Goal: Task Accomplishment & Management: Complete application form

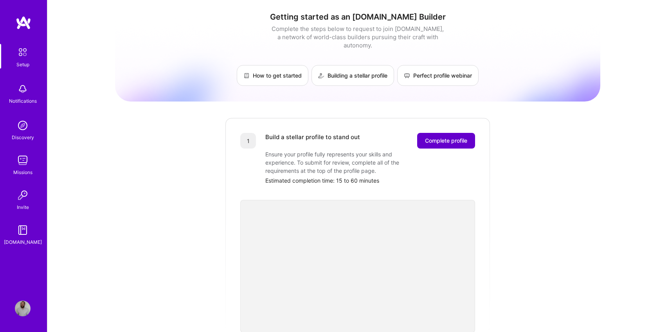
click at [430, 137] on span "Complete profile" at bounding box center [446, 141] width 42 height 8
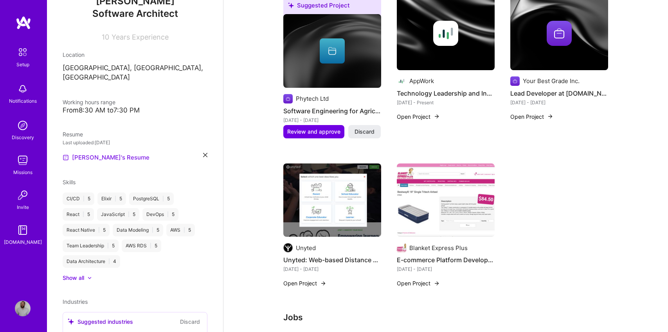
scroll to position [141, 0]
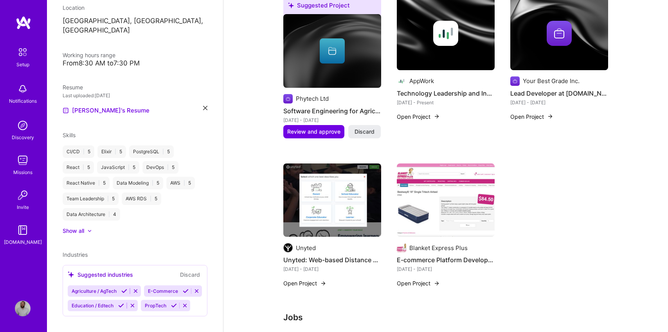
click at [81, 251] on span "Industries" at bounding box center [75, 254] width 25 height 7
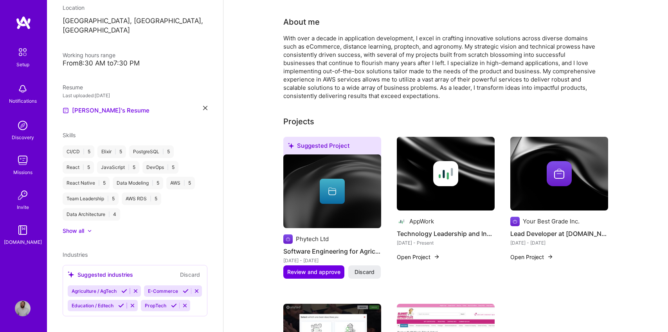
scroll to position [0, 0]
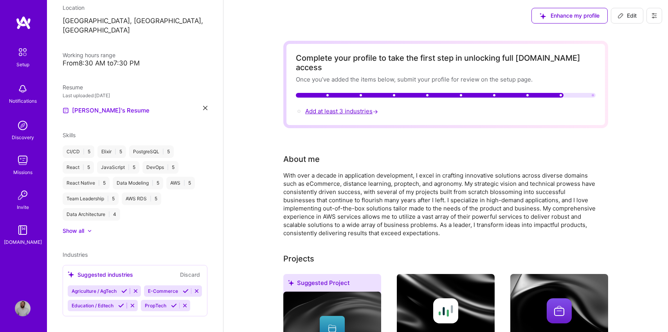
click at [335, 107] on span "Add at least 3 industries →" at bounding box center [342, 110] width 74 height 7
select select "US"
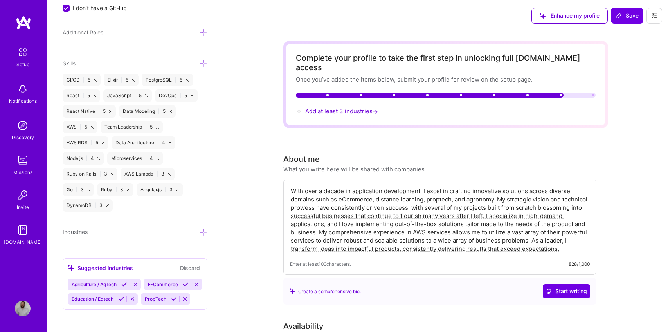
scroll to position [510, 0]
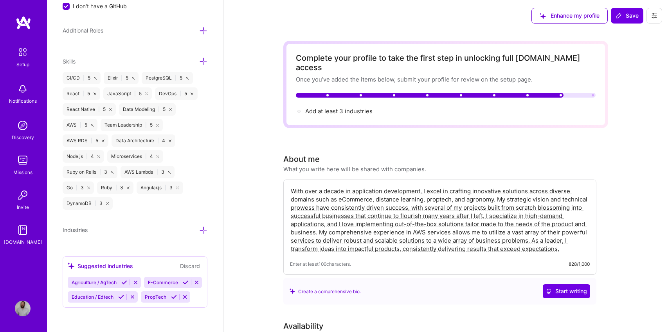
click at [83, 229] on span "Industries" at bounding box center [75, 229] width 25 height 7
click at [201, 227] on icon at bounding box center [203, 230] width 8 height 8
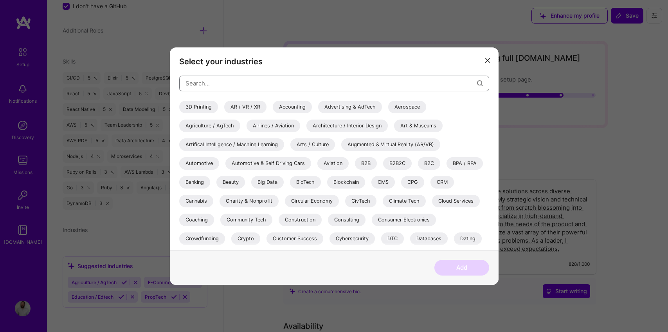
click at [228, 81] on input "modal" at bounding box center [332, 83] width 292 height 20
click at [220, 124] on div "Agriculture / AgTech" at bounding box center [209, 125] width 61 height 13
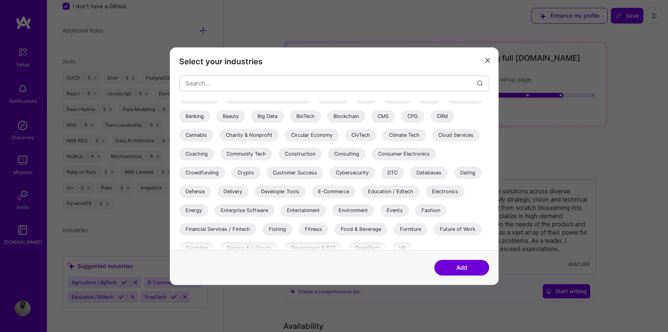
scroll to position [72, 0]
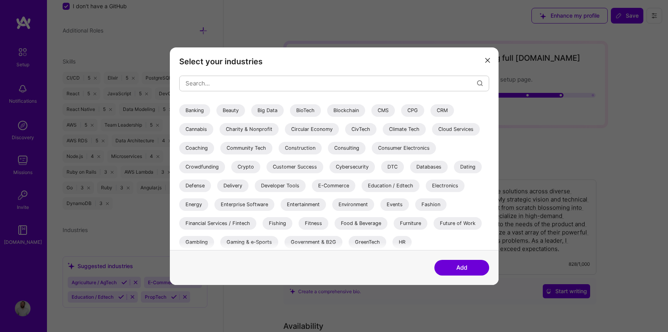
click at [378, 187] on div "Education / Edtech" at bounding box center [391, 185] width 58 height 13
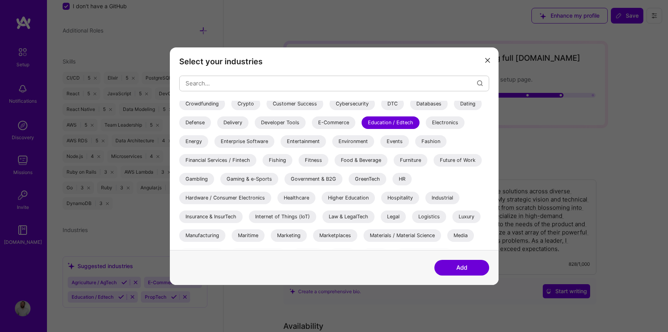
scroll to position [139, 0]
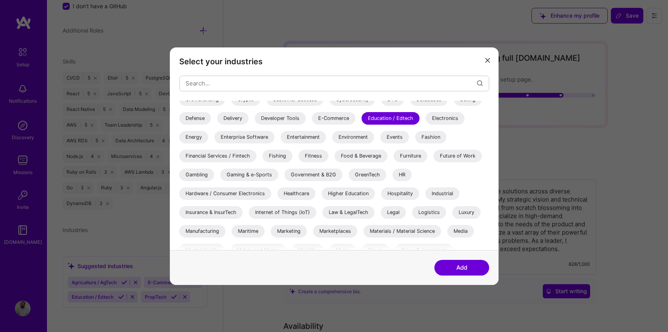
click at [248, 157] on div "Financial Services / Fintech" at bounding box center [217, 155] width 77 height 13
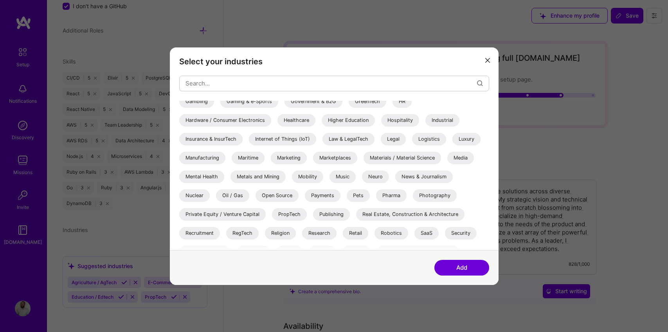
scroll to position [215, 0]
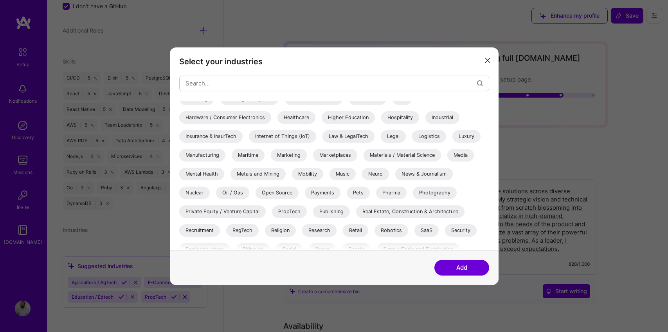
click at [292, 213] on div "PropTech" at bounding box center [289, 211] width 35 height 13
click at [460, 270] on button "Add" at bounding box center [461, 268] width 55 height 16
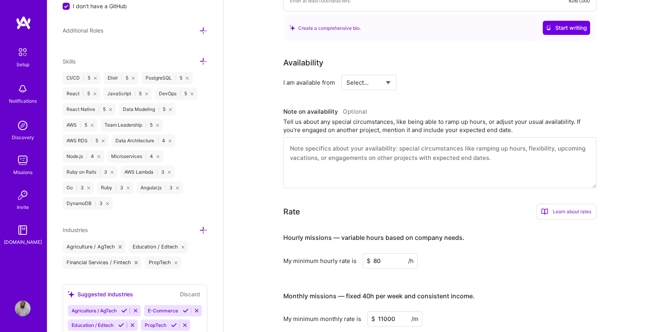
scroll to position [237, 0]
click at [360, 80] on select "Select... Right Now Future Date Not Available" at bounding box center [368, 82] width 45 height 20
select select "Right Now"
click at [346, 72] on select "Select... Right Now Future Date Not Available" at bounding box center [368, 82] width 45 height 20
click at [426, 80] on input at bounding box center [440, 81] width 47 height 15
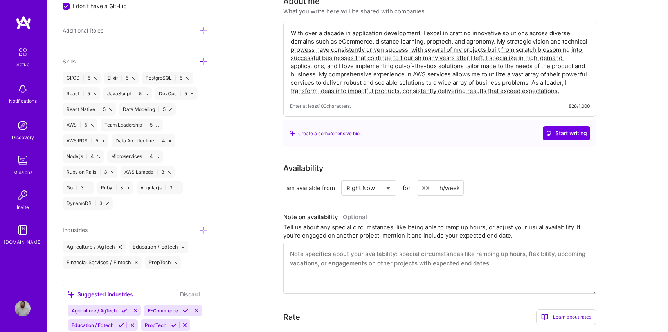
scroll to position [131, 0]
click at [424, 187] on input at bounding box center [440, 187] width 47 height 15
type input "12"
click at [348, 216] on span "Optional" at bounding box center [355, 216] width 24 height 7
click at [335, 256] on textarea at bounding box center [439, 267] width 313 height 51
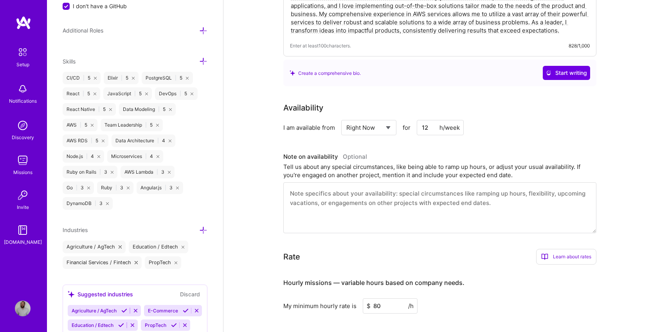
scroll to position [192, 0]
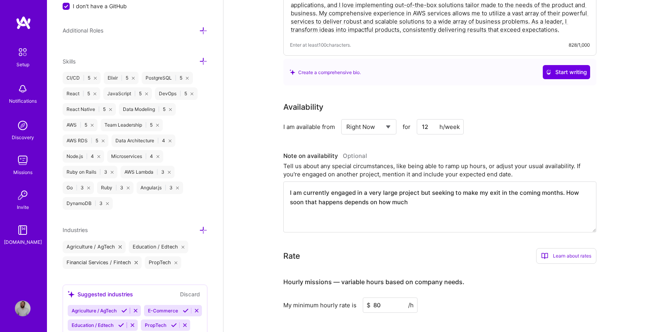
click at [380, 202] on textarea "I am currently engaged in a very large project but seeking to make my exit in t…" at bounding box center [439, 206] width 313 height 51
drag, startPoint x: 380, startPoint y: 202, endPoint x: 420, endPoint y: 202, distance: 39.5
click at [420, 202] on textarea "I am currently engaged in a very large project but seeking to make my exit in t…" at bounding box center [439, 206] width 313 height 51
drag, startPoint x: 420, startPoint y: 202, endPoint x: 562, endPoint y: 190, distance: 142.9
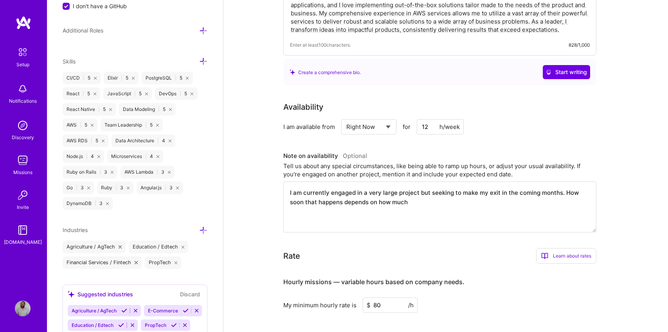
click at [562, 190] on textarea "I am currently engaged in a very large project but seeking to make my exit in t…" at bounding box center [439, 206] width 313 height 51
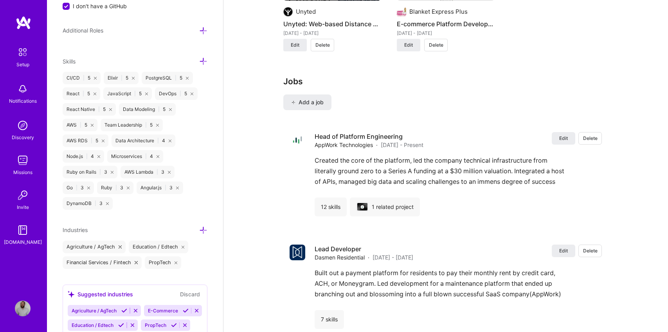
scroll to position [862, 0]
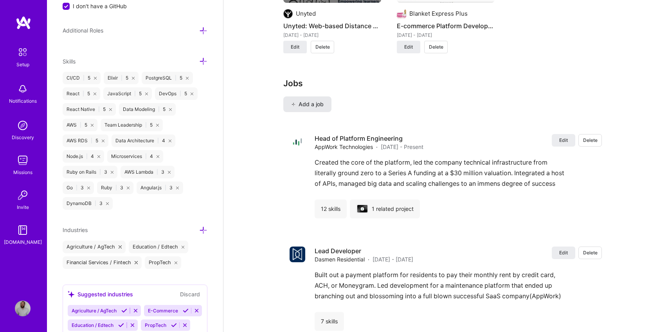
type textarea "I am currently engaged in a very large project but seeking to make my exit in t…"
click at [302, 100] on span "Add a job" at bounding box center [307, 104] width 32 height 8
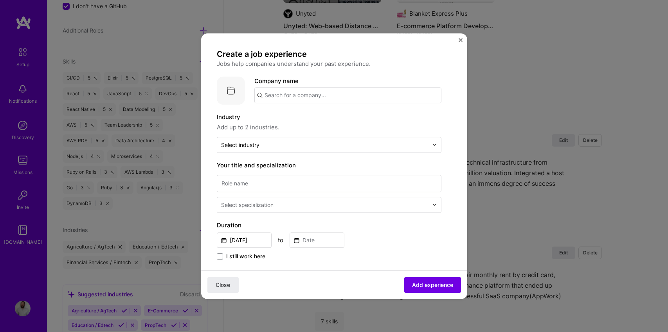
click at [298, 98] on input "text" at bounding box center [347, 95] width 187 height 16
click at [290, 115] on span "Your Best Grade" at bounding box center [300, 114] width 45 height 8
type input "Your Best Grade"
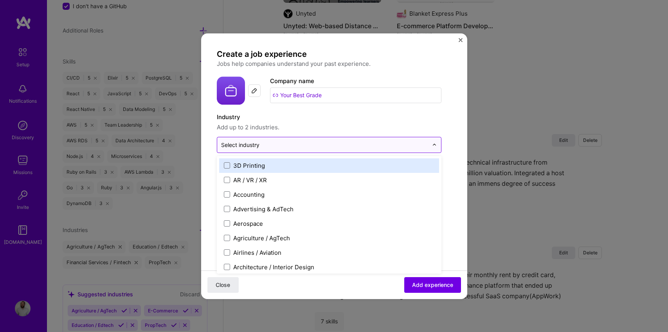
click at [278, 139] on div "Select industry 0" at bounding box center [324, 144] width 215 height 15
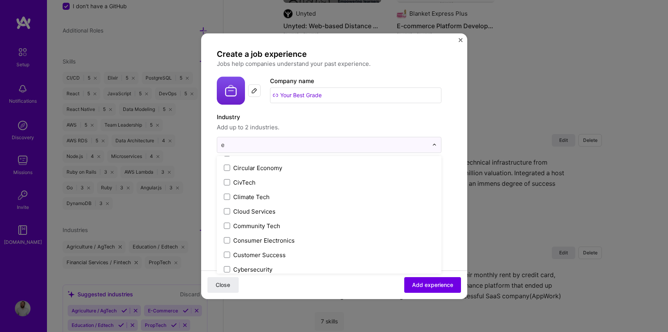
scroll to position [157, 0]
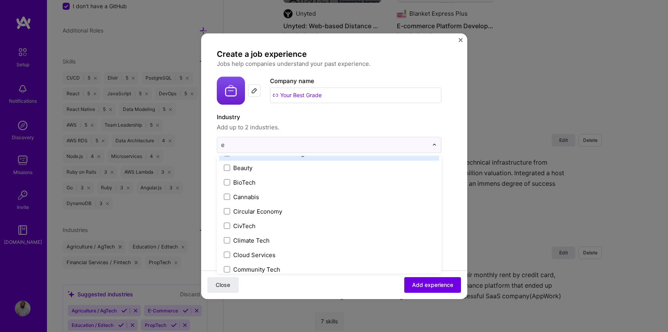
type input "ed"
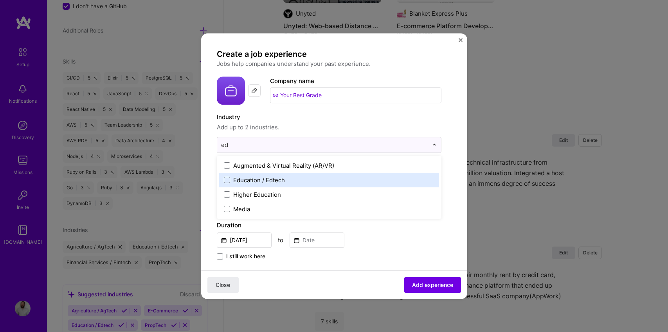
click at [258, 177] on div "Education / Edtech" at bounding box center [259, 180] width 52 height 8
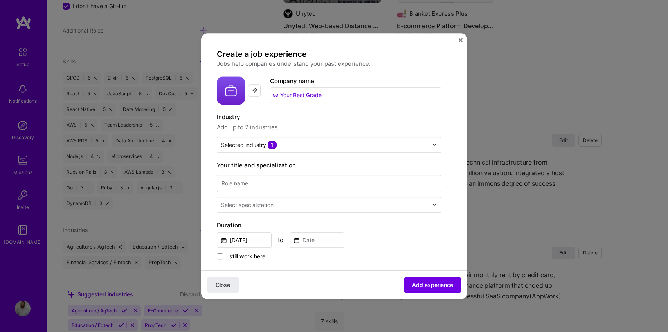
click at [207, 169] on form "Create a job experience Jobs help companies understand your past experience. Co…" at bounding box center [334, 307] width 266 height 516
click at [245, 184] on input at bounding box center [329, 183] width 225 height 17
type input "L"
type input "S"
type input "Sole Developer"
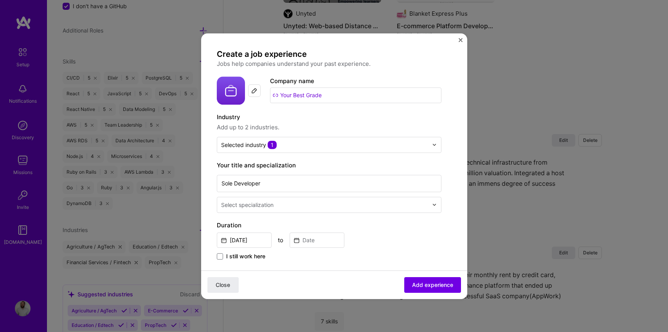
click at [249, 210] on div "Select specialization" at bounding box center [324, 204] width 215 height 15
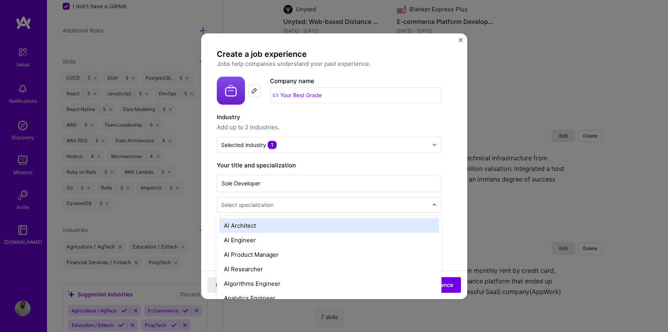
type input "s"
type input "Sof"
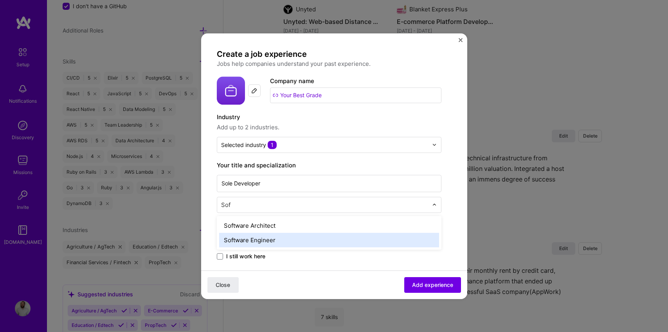
click at [242, 238] on div "Software Engineer" at bounding box center [329, 240] width 220 height 14
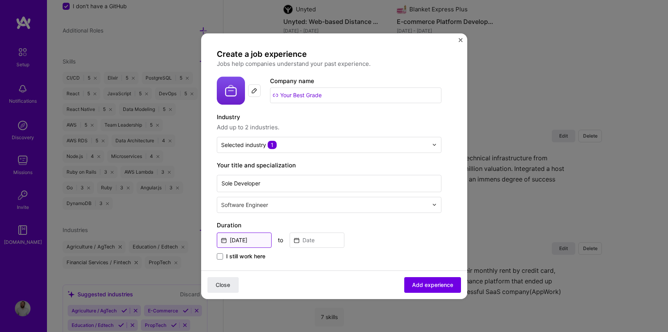
click at [231, 237] on input "Sep, 2025" at bounding box center [244, 239] width 55 height 15
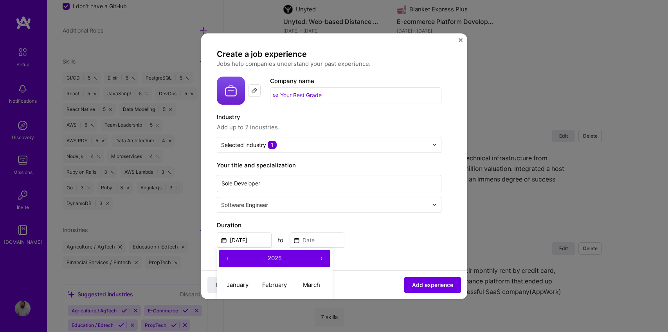
click at [230, 257] on button "‹" at bounding box center [227, 258] width 17 height 17
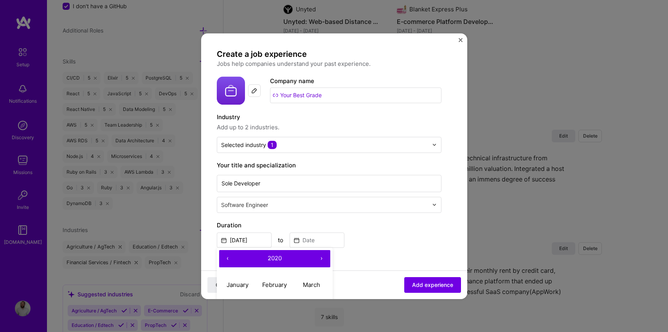
click at [230, 257] on button "‹" at bounding box center [227, 258] width 17 height 17
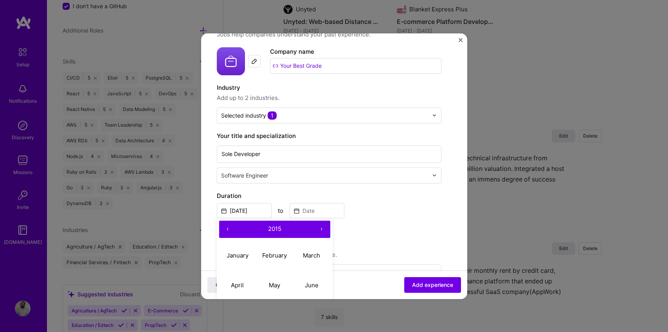
scroll to position [36, 0]
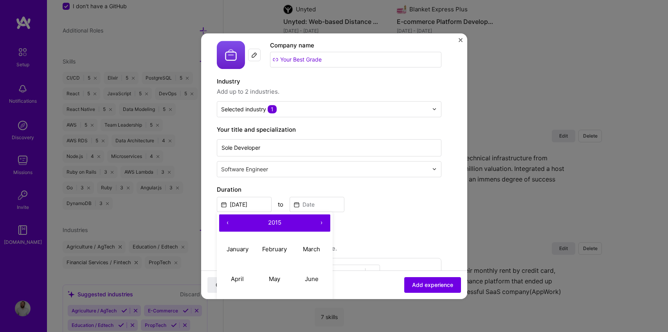
click at [227, 224] on button "‹" at bounding box center [227, 222] width 17 height 17
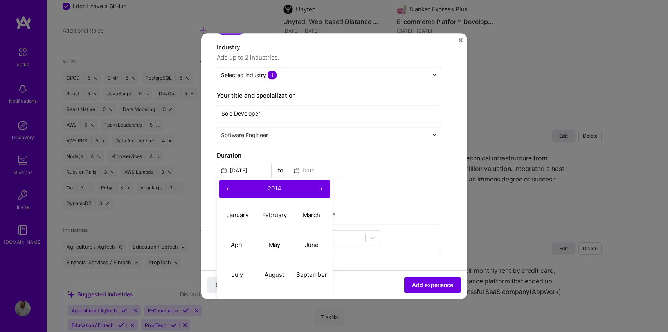
scroll to position [75, 0]
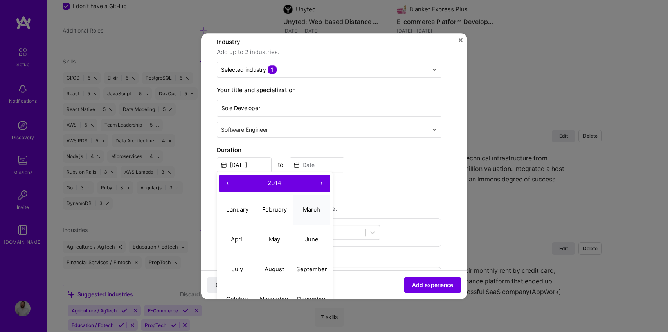
click at [304, 215] on button "March" at bounding box center [311, 210] width 37 height 30
type input "Mar, 2014"
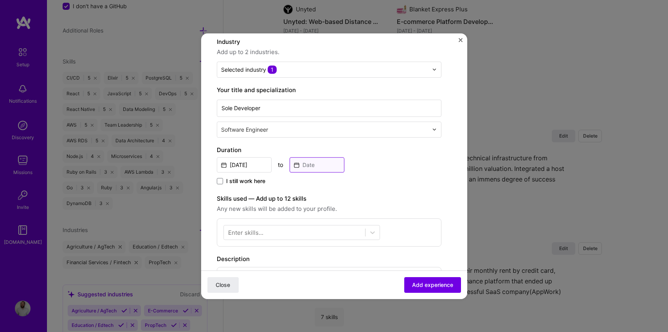
click at [316, 163] on input at bounding box center [317, 164] width 55 height 15
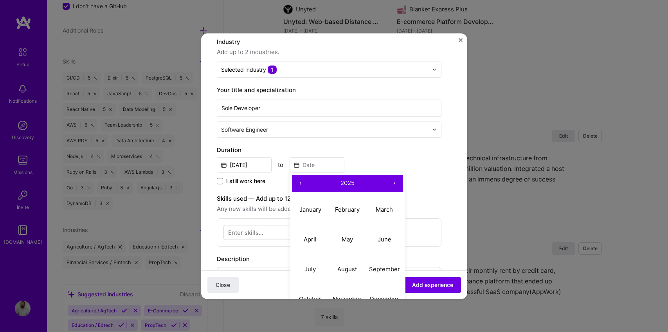
click at [300, 184] on button "‹" at bounding box center [300, 183] width 17 height 17
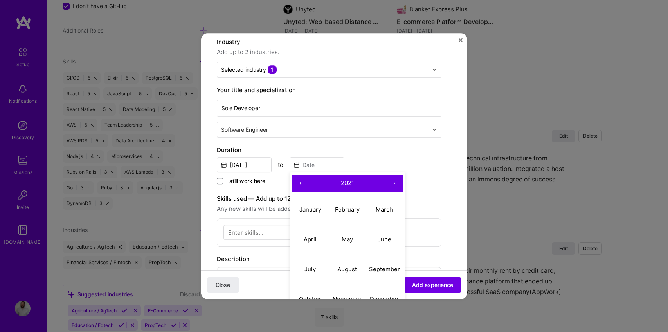
click at [300, 184] on button "‹" at bounding box center [300, 183] width 17 height 17
click at [397, 184] on button "›" at bounding box center [394, 183] width 17 height 17
click at [386, 210] on abbr "March" at bounding box center [384, 208] width 17 height 7
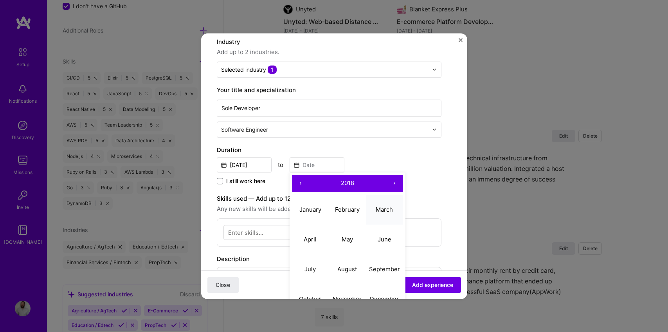
type input "Mar, 2018"
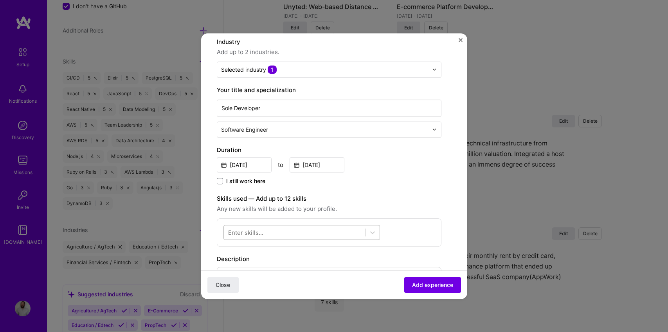
click at [313, 226] on div at bounding box center [294, 231] width 141 height 13
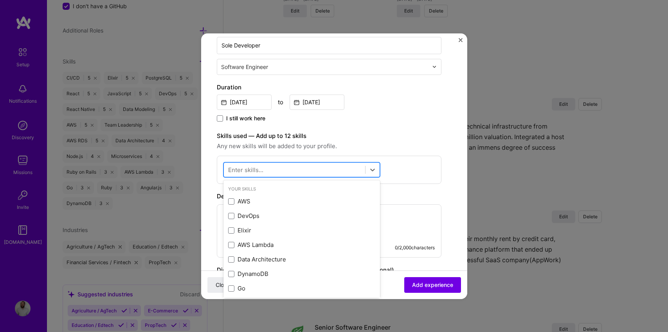
scroll to position [139, 0]
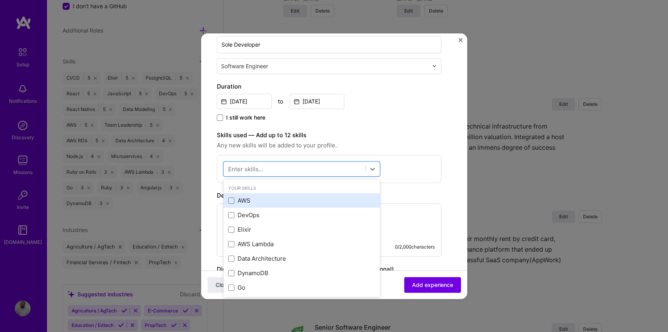
click at [294, 193] on div "AWS" at bounding box center [302, 200] width 157 height 14
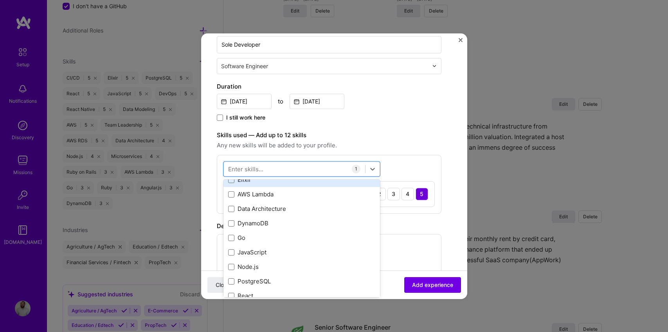
scroll to position [52, 0]
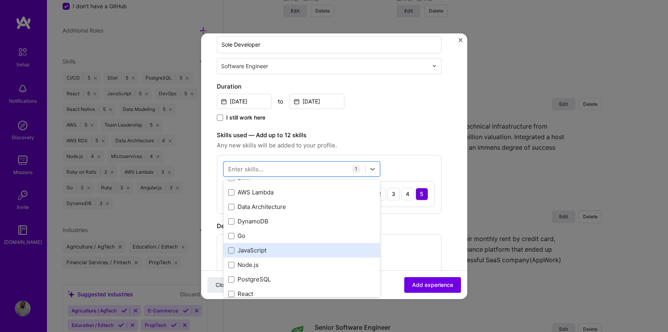
click at [286, 244] on div "JavaScript" at bounding box center [302, 250] width 157 height 14
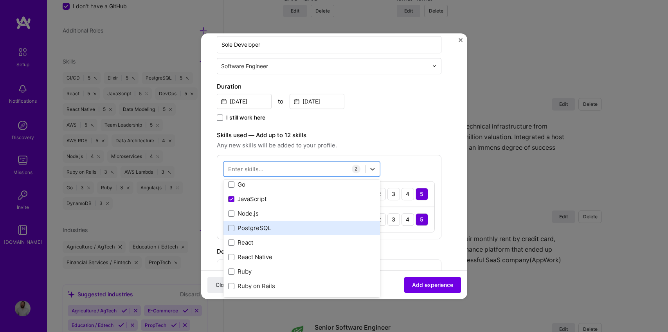
click at [282, 229] on div "PostgreSQL" at bounding box center [301, 228] width 147 height 8
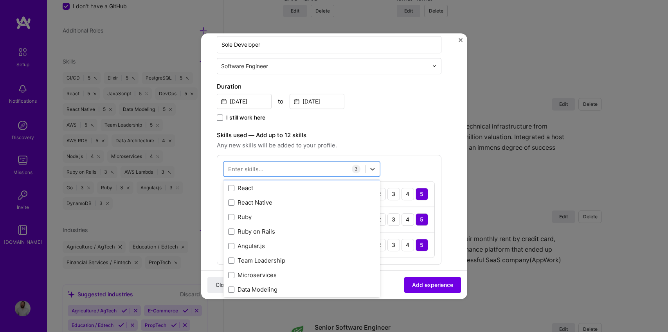
scroll to position [156, 0]
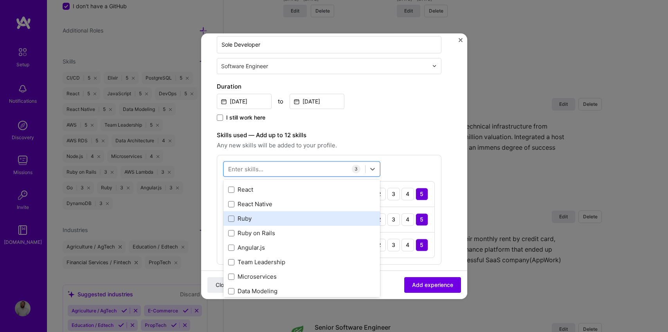
click at [277, 225] on div "Ruby" at bounding box center [302, 218] width 157 height 14
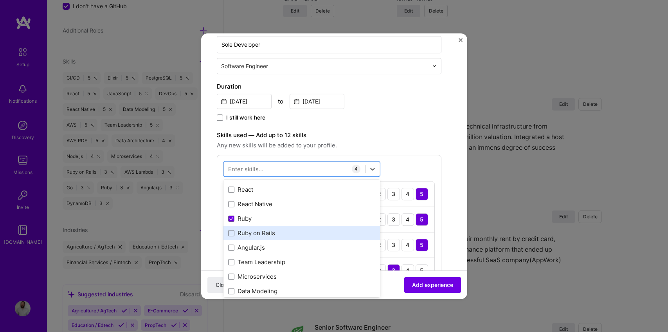
click at [276, 232] on div "Ruby on Rails" at bounding box center [301, 233] width 147 height 8
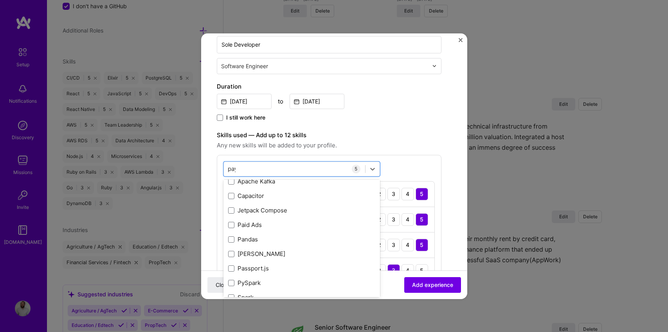
scroll to position [0, 0]
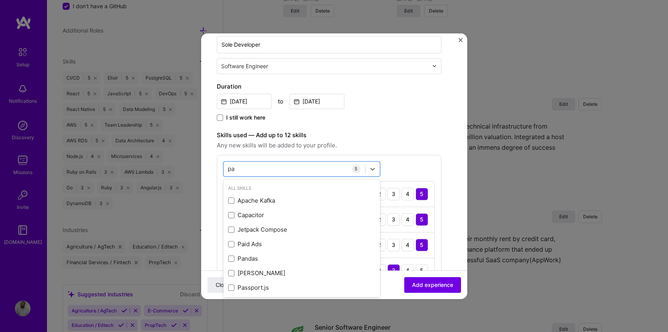
type input "p"
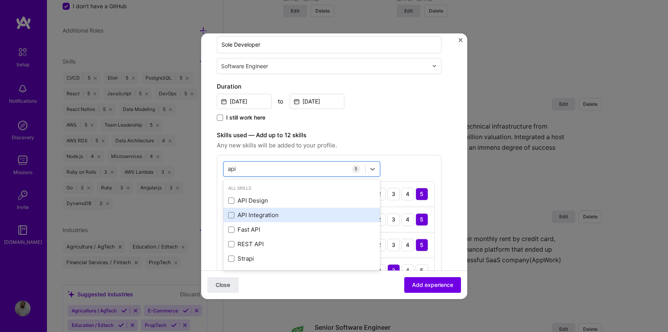
click at [258, 216] on div "API Integration" at bounding box center [301, 215] width 147 height 8
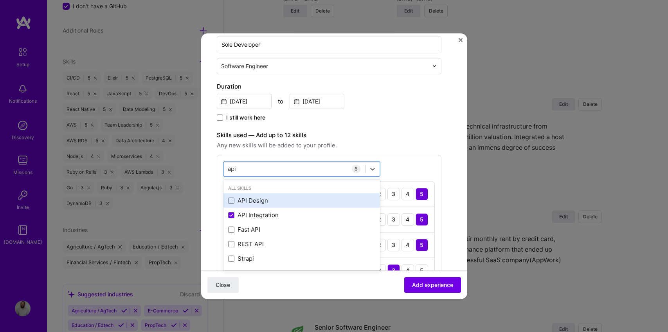
click at [257, 195] on div "API Design" at bounding box center [302, 200] width 157 height 14
click at [213, 188] on form "Create a job experience Jobs help companies understand your past experience. Co…" at bounding box center [334, 259] width 266 height 699
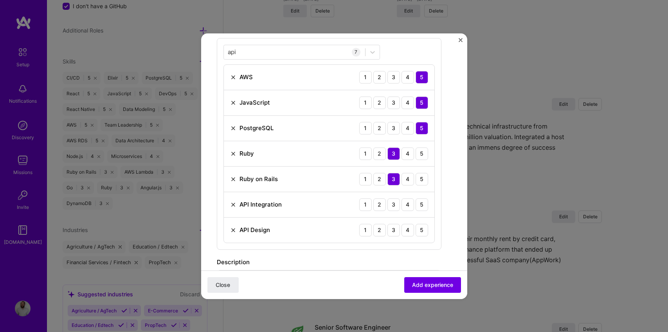
scroll to position [256, 0]
click at [422, 205] on div "5" at bounding box center [422, 203] width 13 height 13
click at [398, 231] on div "3" at bounding box center [394, 228] width 13 height 13
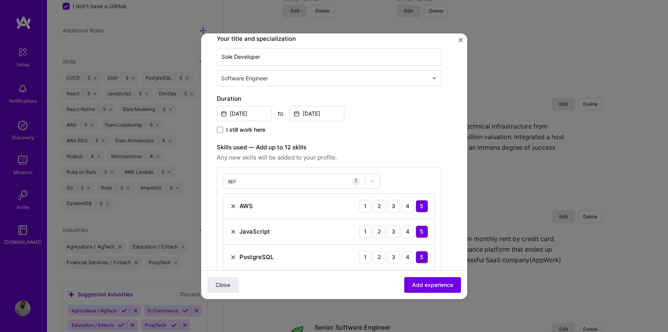
scroll to position [110, 0]
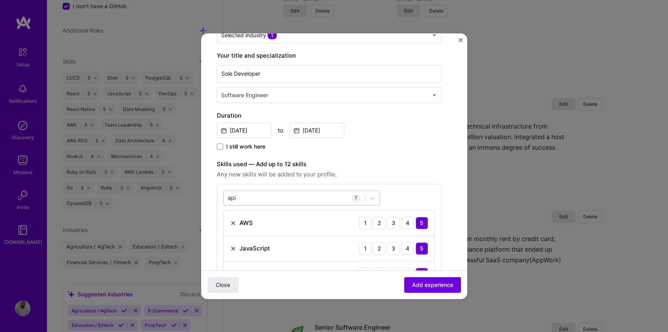
click at [260, 198] on div "api api" at bounding box center [294, 197] width 141 height 13
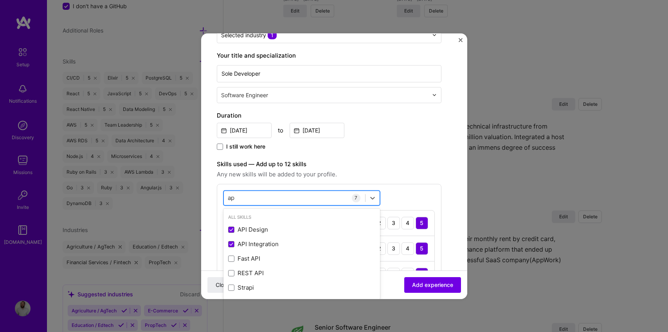
type input "a"
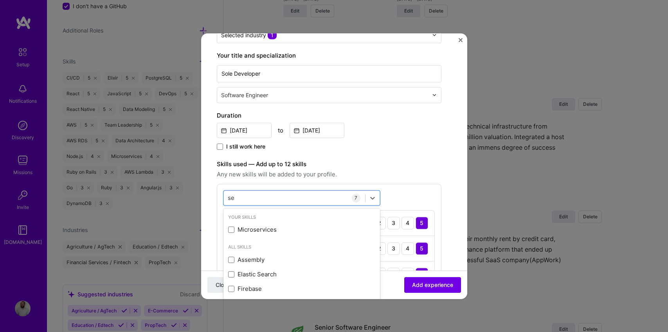
type input "s"
type input "p"
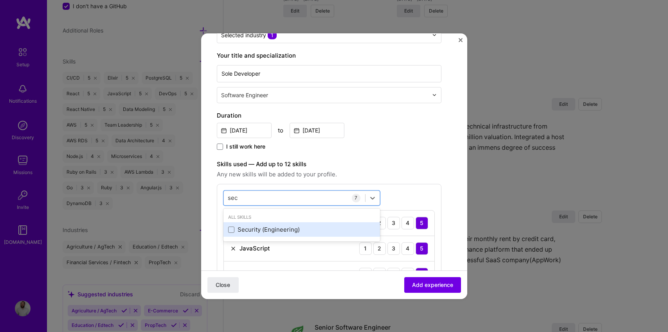
click at [246, 231] on div "Security (Engineering)" at bounding box center [301, 229] width 147 height 8
type input "sec"
click at [209, 211] on form "Create a job experience Jobs help companies understand your past experience. Co…" at bounding box center [334, 301] width 266 height 724
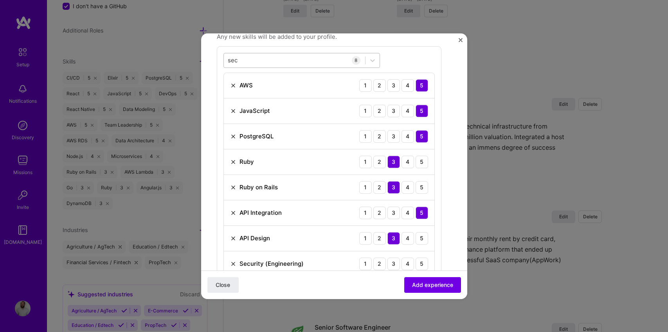
scroll to position [366, 0]
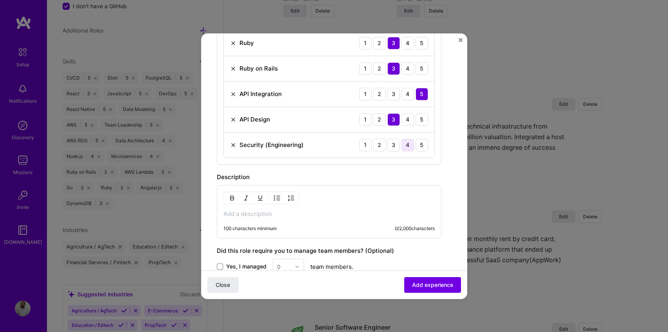
click at [408, 146] on div "4" at bounding box center [408, 145] width 13 height 13
click at [417, 286] on span "Add experience" at bounding box center [432, 284] width 41 height 8
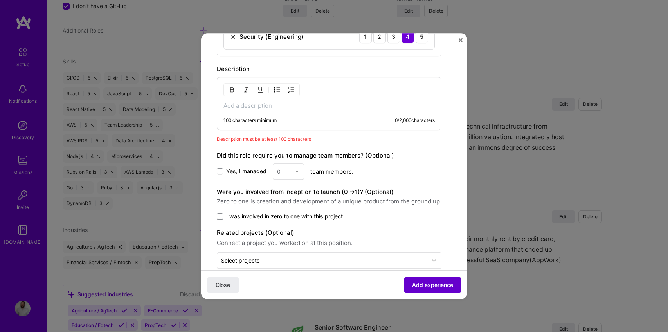
scroll to position [474, 0]
click at [252, 109] on div "100 characters minimum 0 / 2,000 characters" at bounding box center [329, 102] width 225 height 53
click at [253, 103] on p at bounding box center [329, 105] width 211 height 8
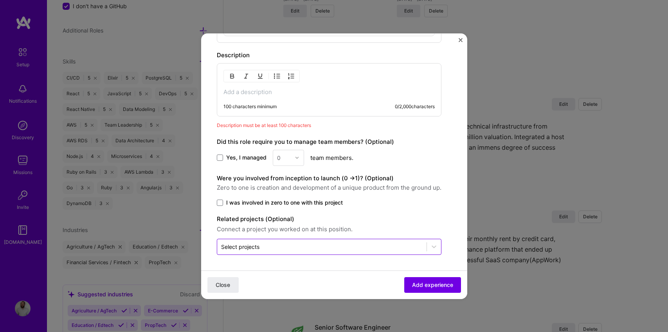
click at [284, 242] on input "text" at bounding box center [322, 246] width 202 height 8
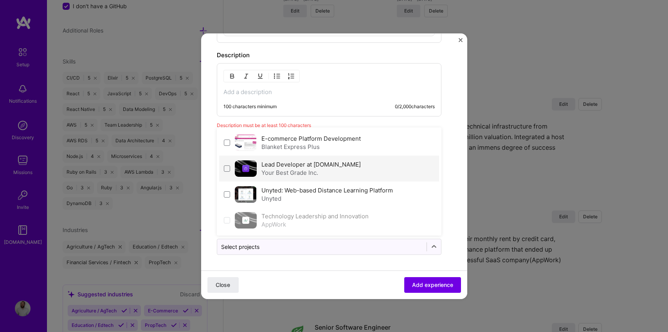
click at [287, 165] on label "Lead Developer at [DOMAIN_NAME]" at bounding box center [310, 163] width 99 height 7
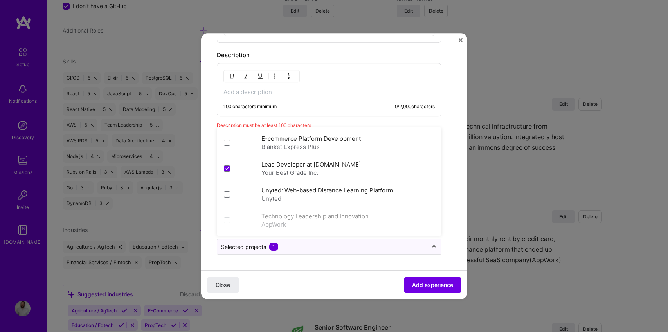
click at [291, 274] on div "Close Add experience" at bounding box center [334, 284] width 266 height 29
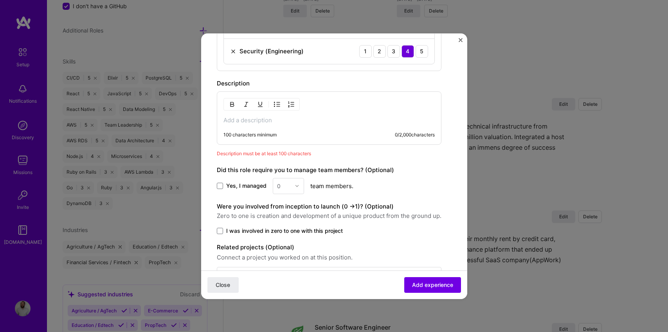
scroll to position [460, 0]
click at [273, 119] on p at bounding box center [329, 119] width 211 height 8
click at [422, 277] on button "Add experience" at bounding box center [432, 284] width 57 height 16
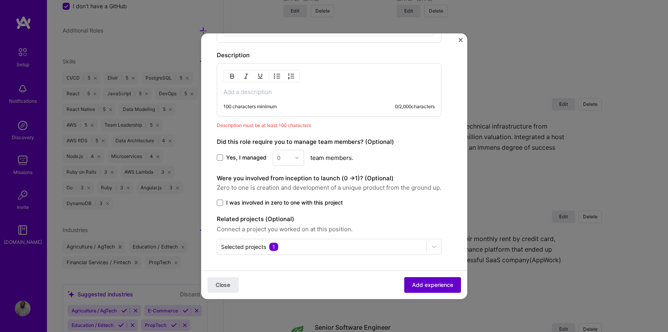
scroll to position [487, 0]
click at [287, 95] on p at bounding box center [329, 92] width 211 height 8
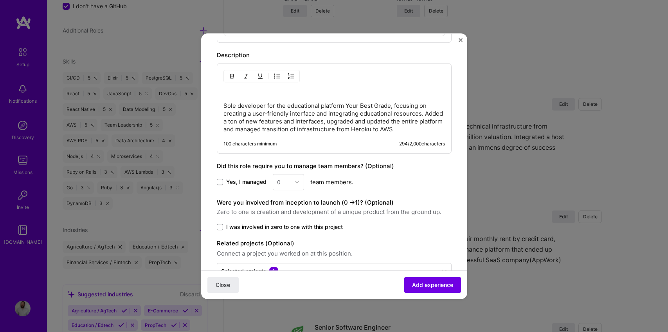
click at [221, 105] on div "Sole developer for the educational platform Your Best Grade, focusing on creati…" at bounding box center [334, 108] width 235 height 90
click at [225, 106] on p "Sole developer for the educational platform Your Best Grade, focusing on creati…" at bounding box center [335, 117] width 222 height 31
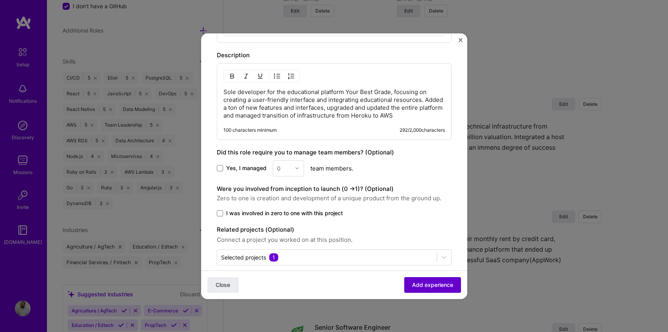
click at [413, 286] on span "Add experience" at bounding box center [432, 284] width 41 height 8
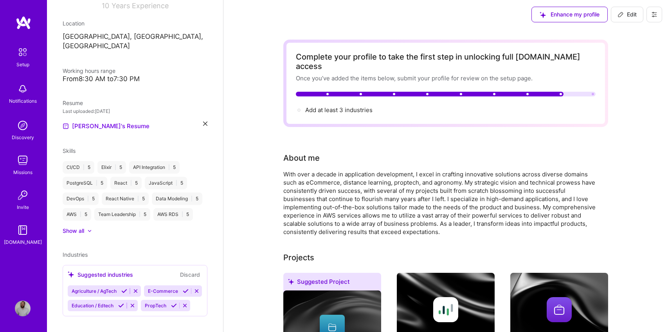
scroll to position [0, 0]
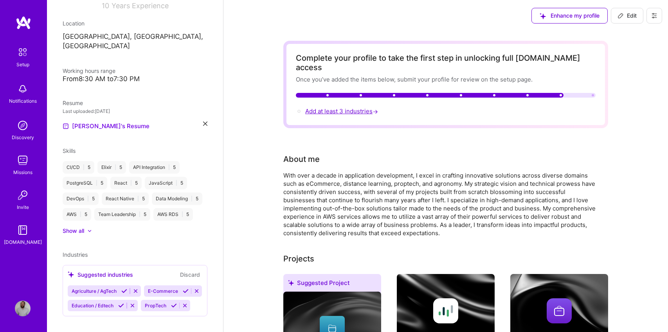
click at [345, 107] on span "Add at least 3 industries →" at bounding box center [342, 110] width 74 height 7
select select "US"
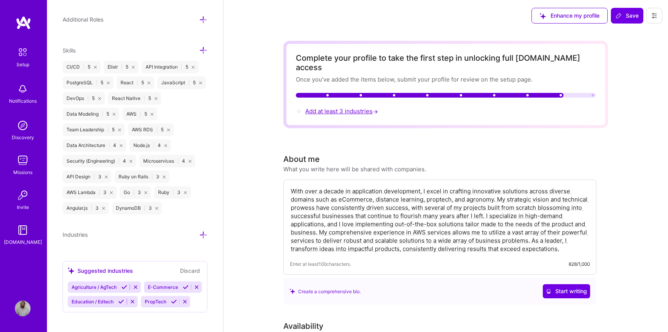
scroll to position [526, 0]
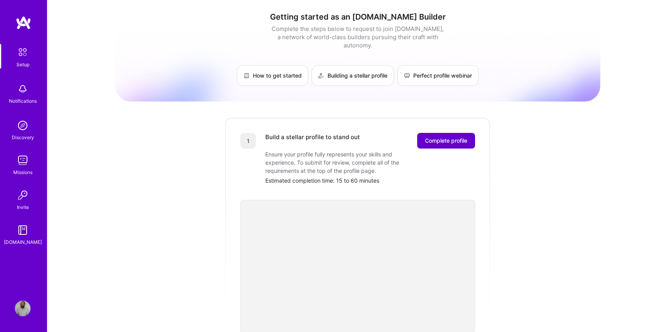
click at [434, 133] on button "Complete profile" at bounding box center [446, 141] width 58 height 16
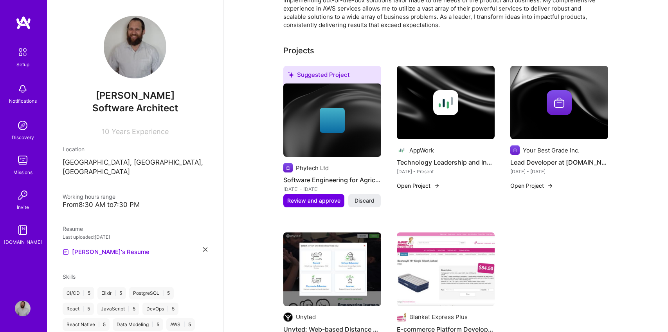
scroll to position [221, 0]
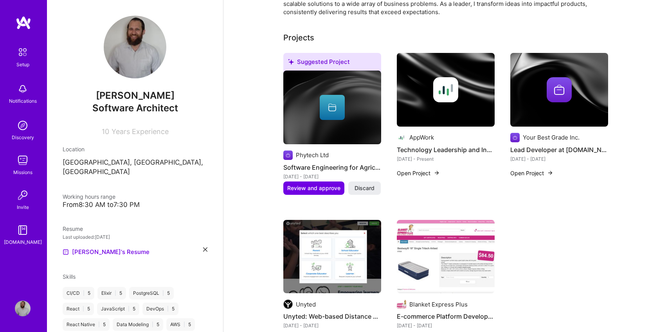
click at [535, 144] on h4 "Lead Developer at [DOMAIN_NAME]" at bounding box center [559, 149] width 98 height 10
click at [525, 169] on button "Open Project" at bounding box center [531, 173] width 43 height 8
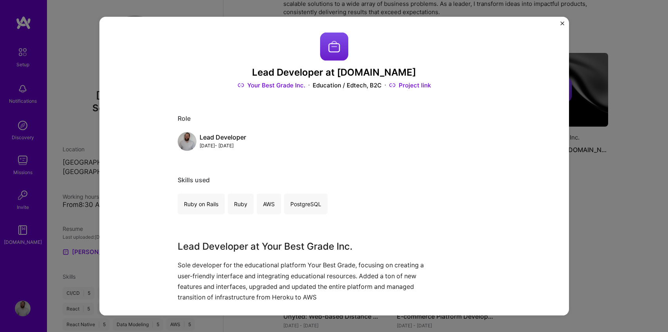
click at [269, 266] on p "Sole developer for the educational platform Your Best Grade, focusing on creati…" at bounding box center [305, 281] width 254 height 43
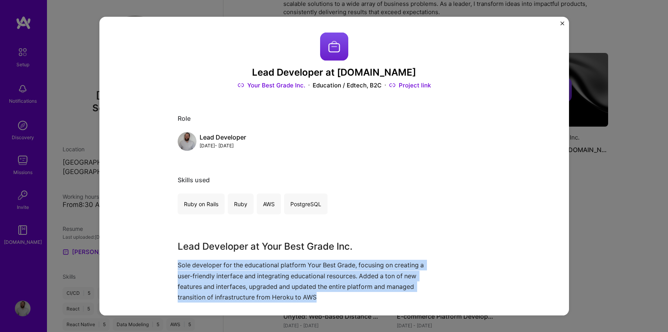
click at [269, 266] on p "Sole developer for the educational platform Your Best Grade, focusing on creati…" at bounding box center [305, 281] width 254 height 43
copy p "Sole developer for the educational platform Your Best Grade, focusing on creati…"
click at [562, 22] on img "Close" at bounding box center [563, 23] width 4 height 4
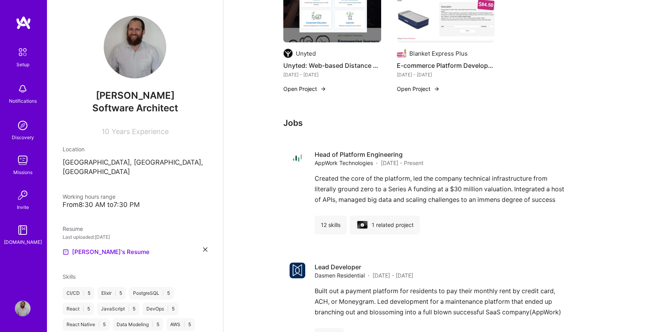
scroll to position [469, 0]
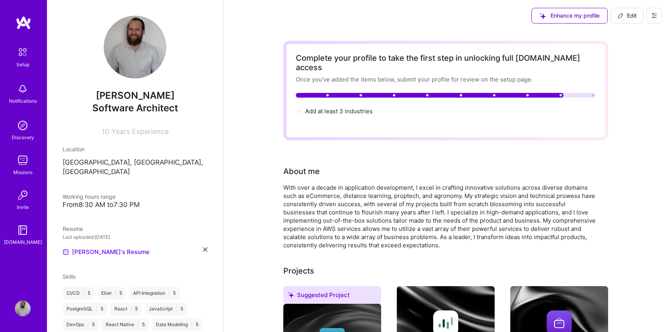
click at [334, 107] on span "Add at least 3 industries →" at bounding box center [338, 110] width 67 height 7
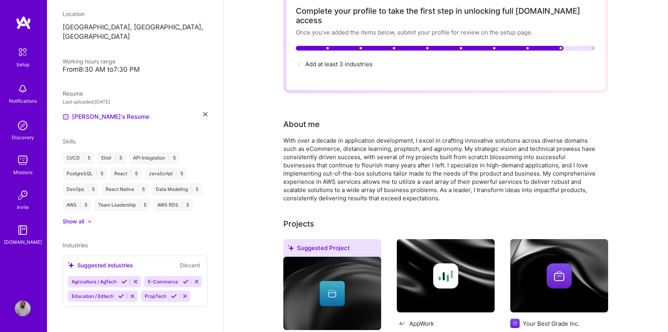
select select "US"
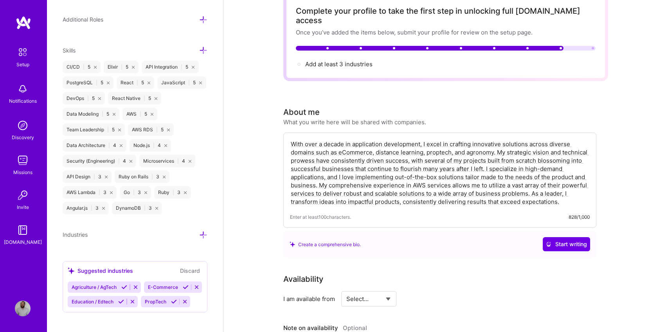
scroll to position [526, 0]
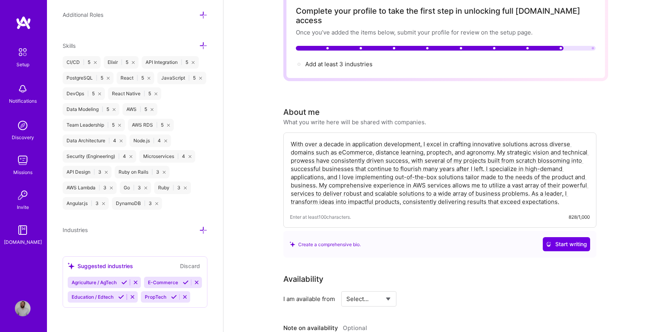
click at [201, 230] on icon at bounding box center [203, 230] width 8 height 8
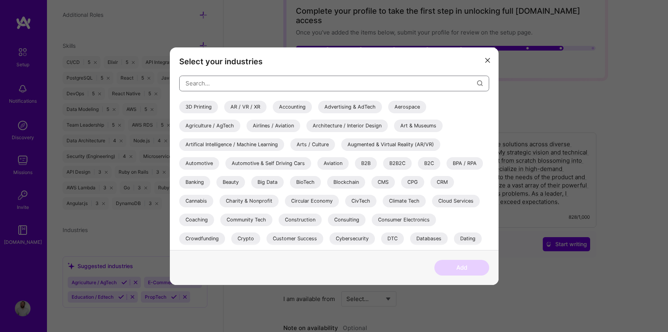
click at [231, 84] on input "modal" at bounding box center [332, 83] width 292 height 20
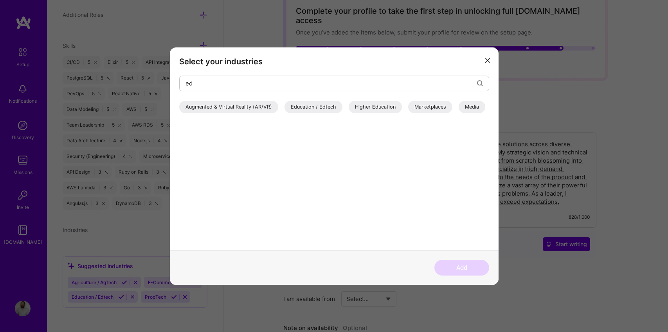
click at [324, 106] on div "Education / Edtech" at bounding box center [314, 106] width 58 height 13
click at [283, 83] on input "ed" at bounding box center [332, 83] width 292 height 20
type input "e"
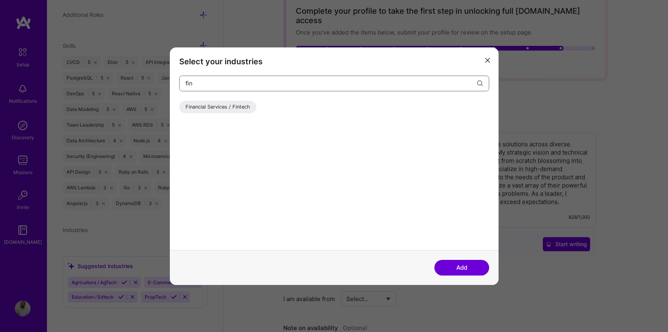
type input "fin"
click at [226, 108] on div "Financial Services / Fintech" at bounding box center [217, 106] width 77 height 13
click at [231, 81] on input "fin" at bounding box center [332, 83] width 292 height 20
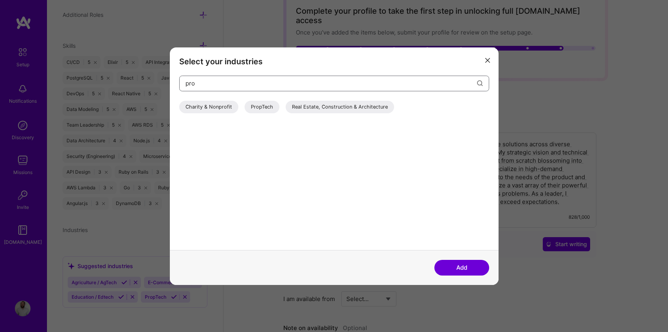
type input "pro"
click at [256, 108] on div "PropTech" at bounding box center [262, 106] width 35 height 13
click at [229, 81] on input "pro" at bounding box center [332, 83] width 292 height 20
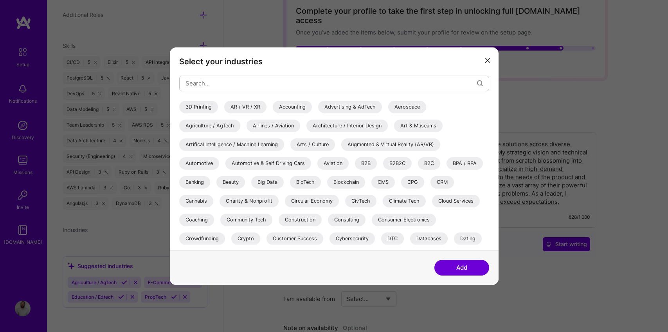
click at [213, 129] on div "Agriculture / AgTech" at bounding box center [209, 125] width 61 height 13
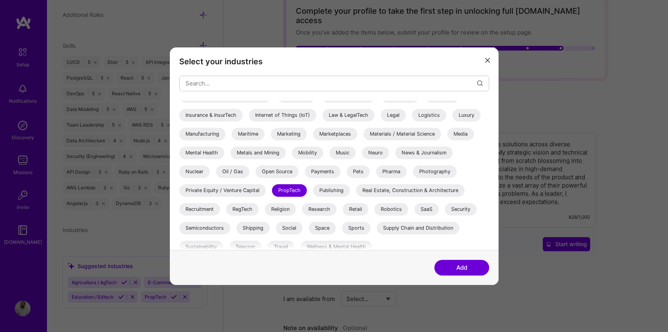
scroll to position [242, 0]
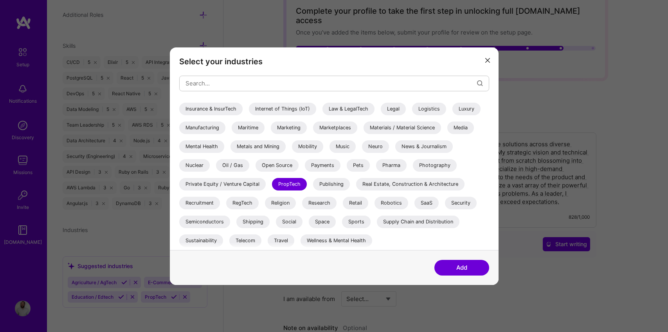
click at [451, 272] on button "Add" at bounding box center [461, 268] width 55 height 16
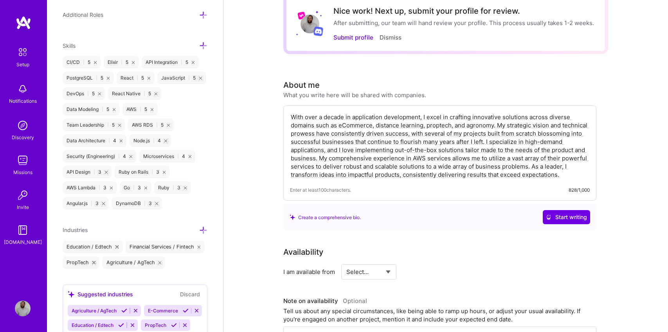
scroll to position [0, 0]
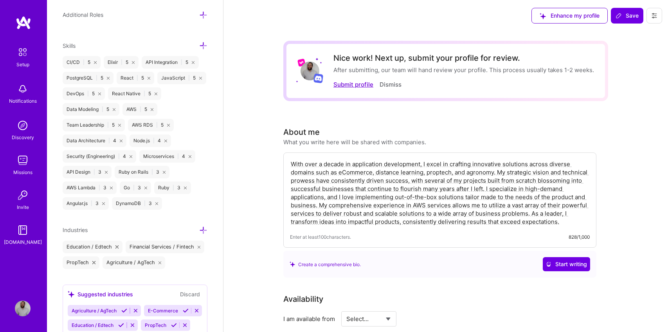
click at [359, 81] on button "Submit profile" at bounding box center [353, 84] width 40 height 8
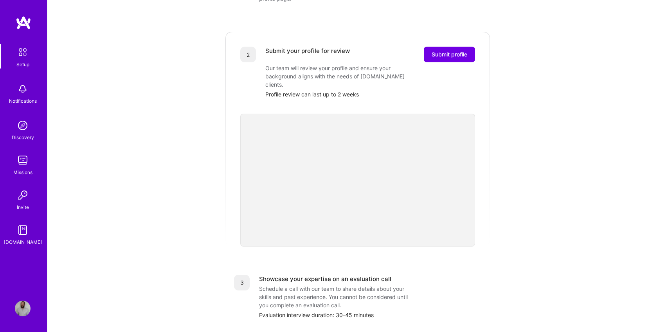
scroll to position [149, 0]
click at [467, 51] on span "Submit profile" at bounding box center [450, 55] width 36 height 8
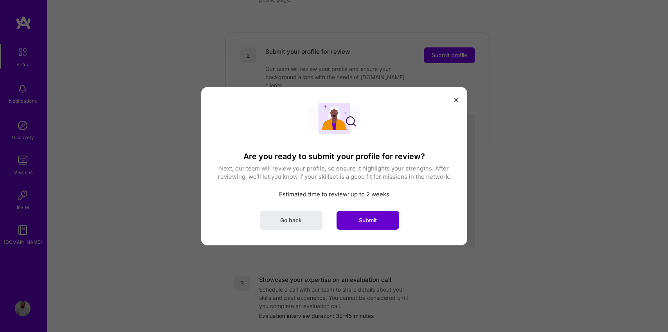
click at [353, 226] on button "Submit" at bounding box center [368, 219] width 63 height 19
